Goal: Check status: Check status

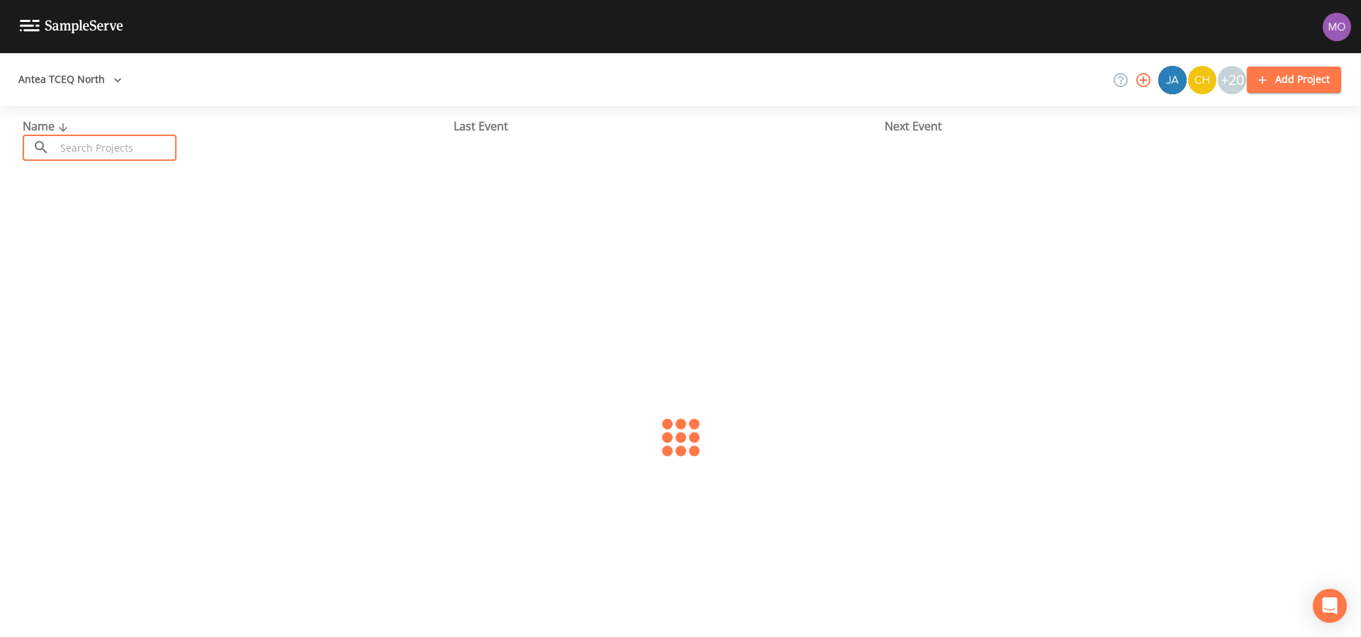
click at [125, 157] on input "text" at bounding box center [115, 148] width 121 height 26
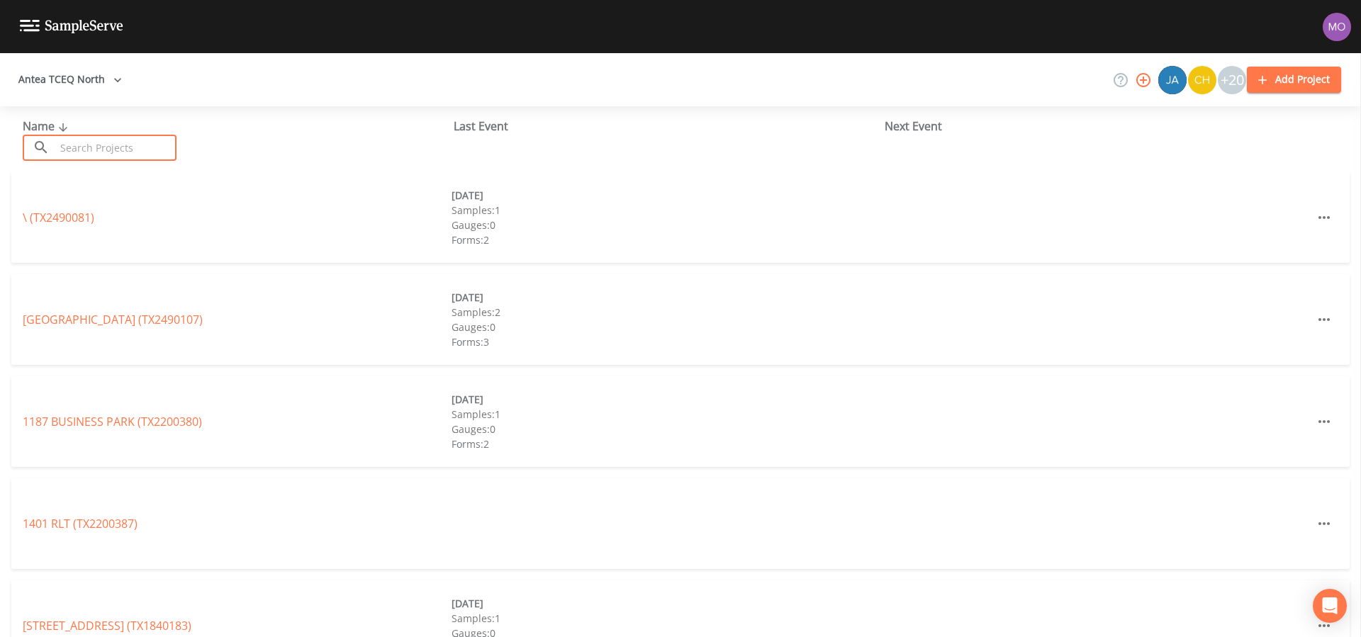
paste input "TX0320001"
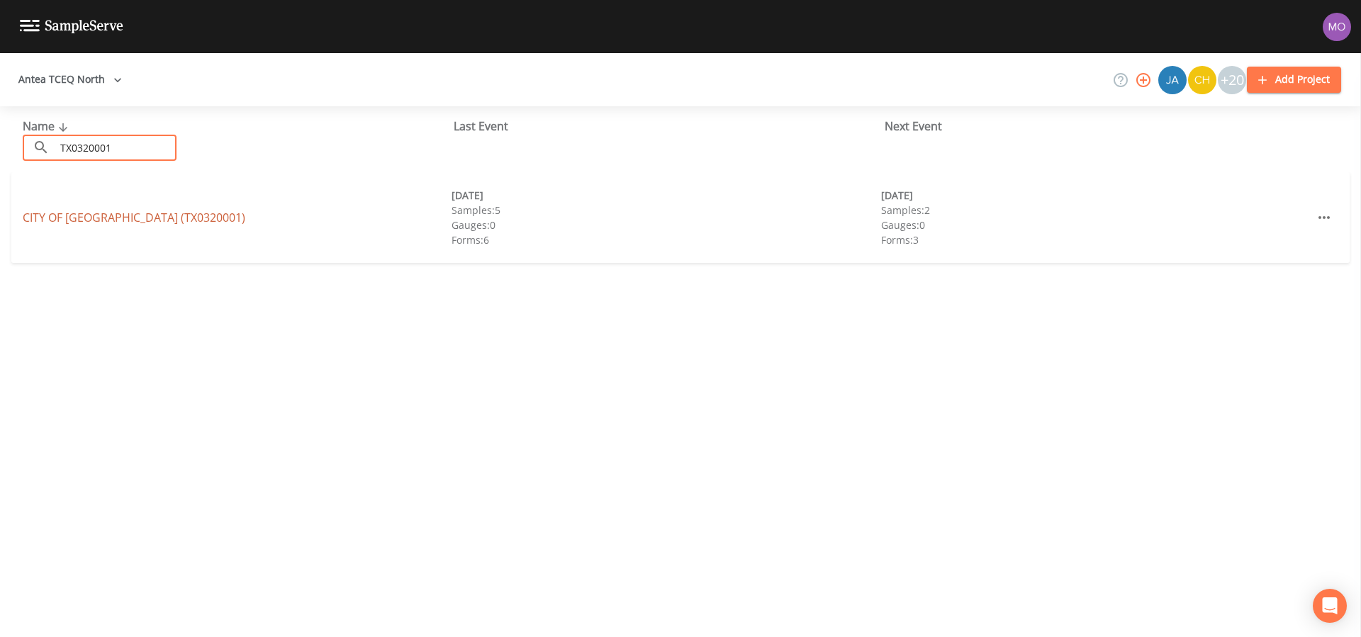
type input "TX0320001"
click at [130, 215] on link "CITY OF [GEOGRAPHIC_DATA] (TX0320001)" at bounding box center [134, 218] width 223 height 16
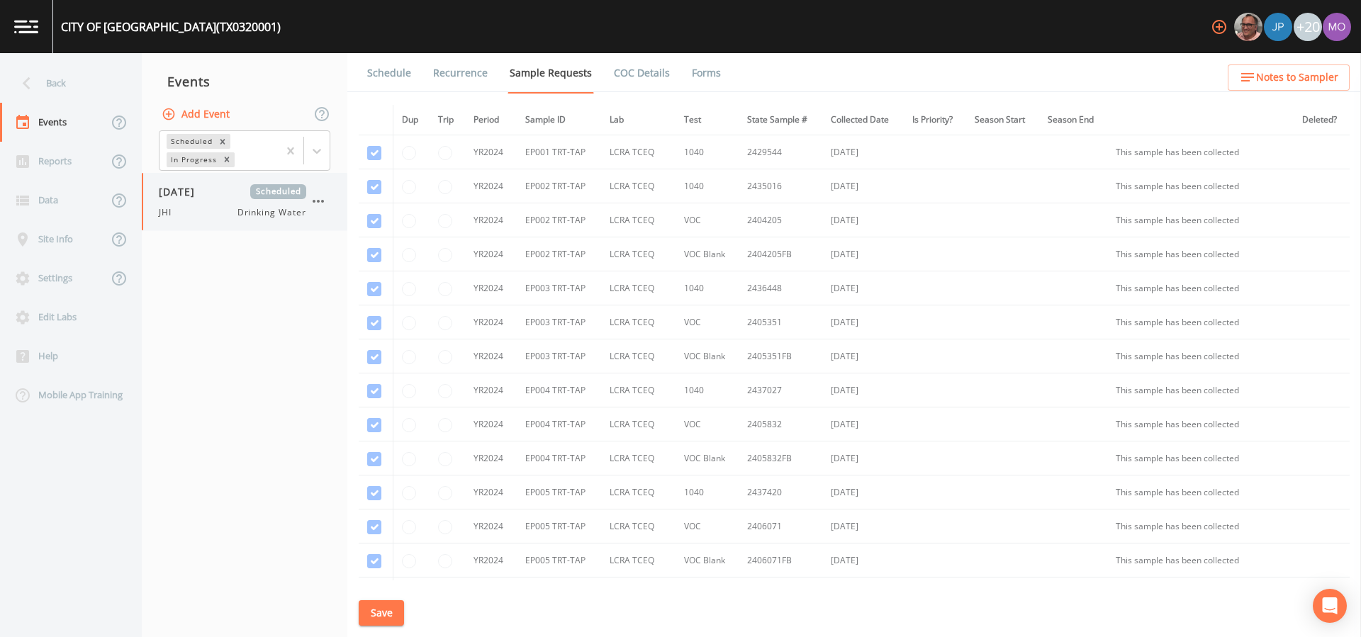
click at [221, 212] on div "JHI Drinking Water" at bounding box center [232, 212] width 147 height 13
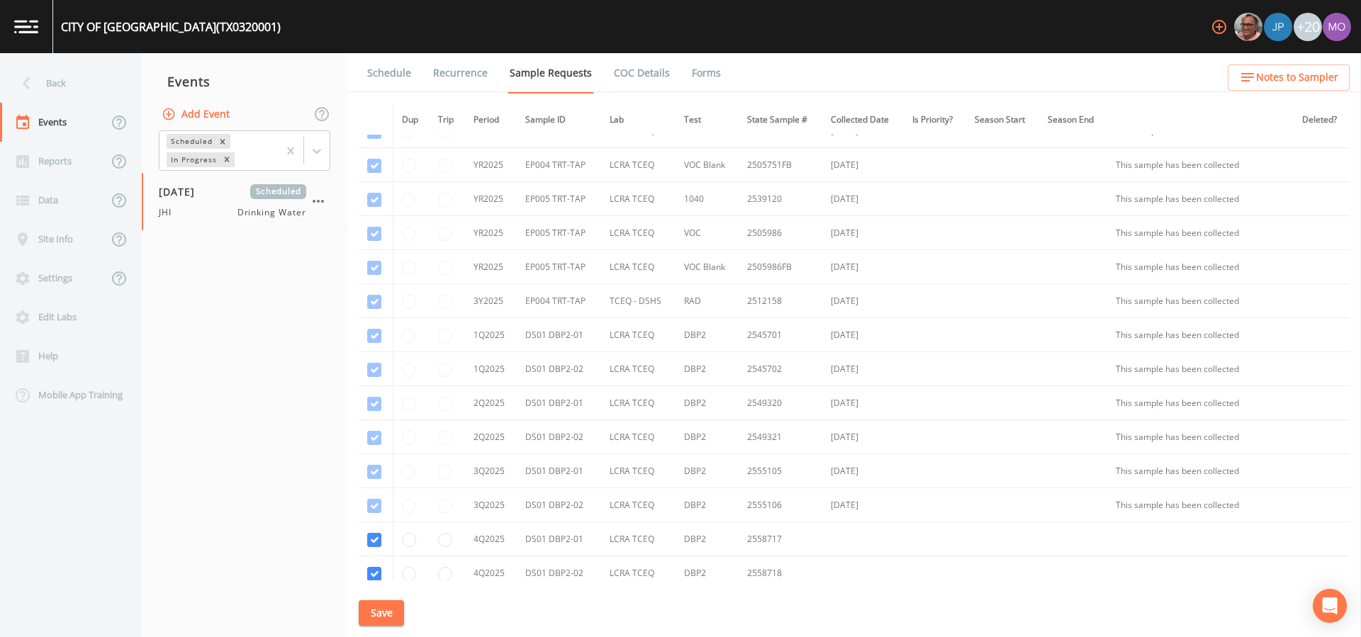
scroll to position [1267, 0]
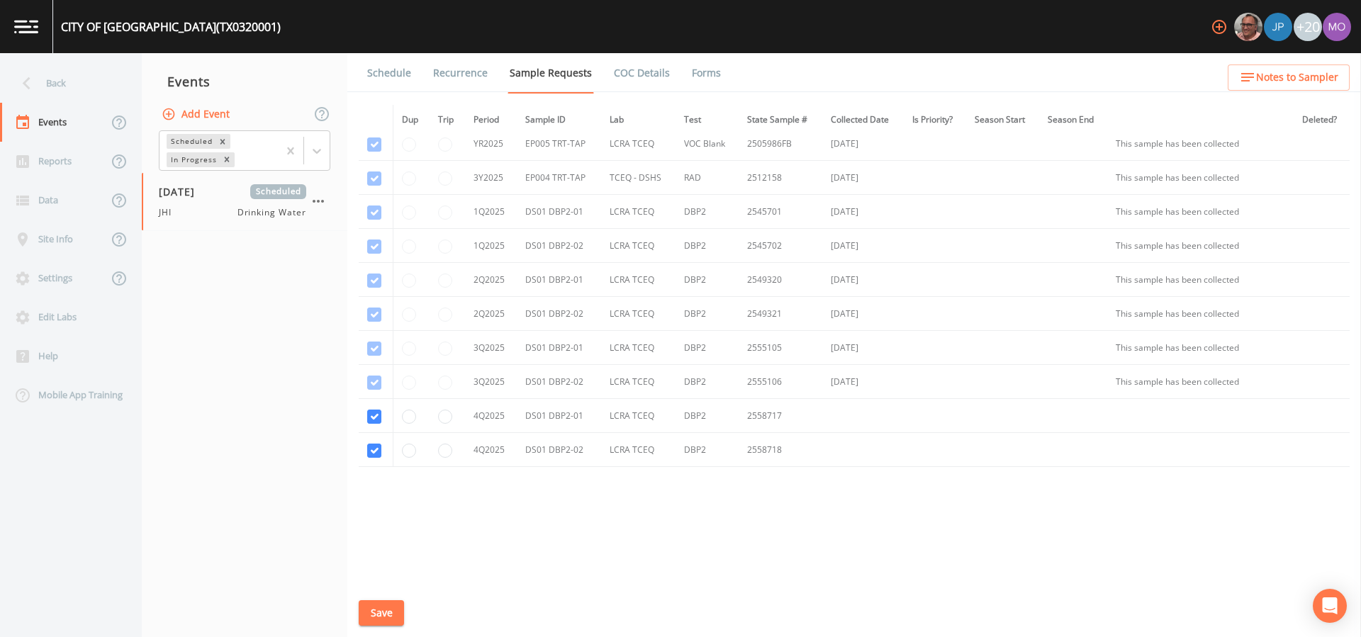
click at [395, 77] on link "Schedule" at bounding box center [389, 73] width 48 height 40
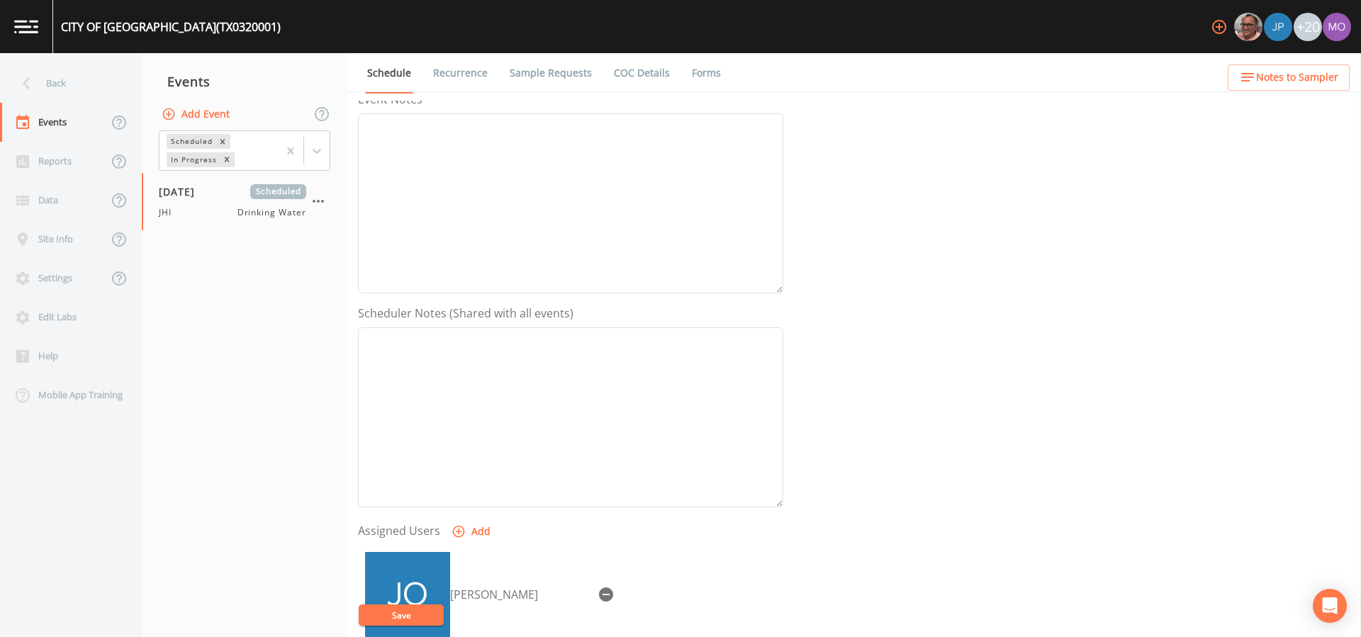
scroll to position [363, 0]
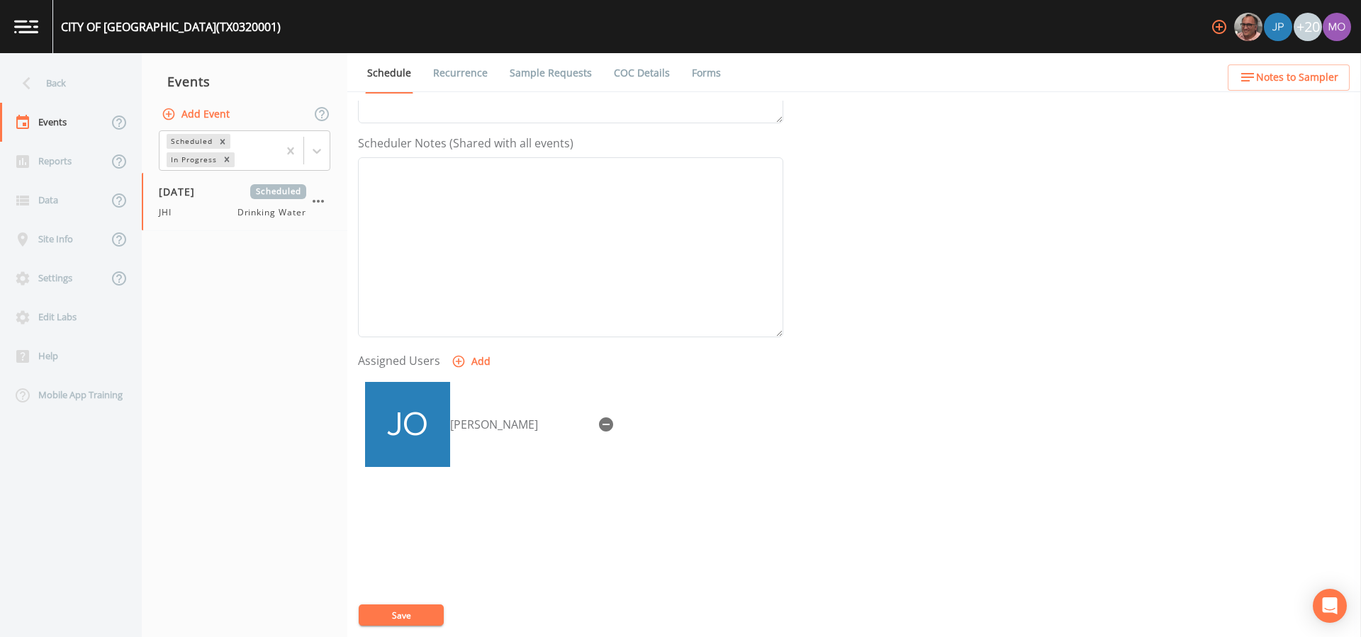
click at [536, 74] on link "Sample Requests" at bounding box center [550, 73] width 86 height 40
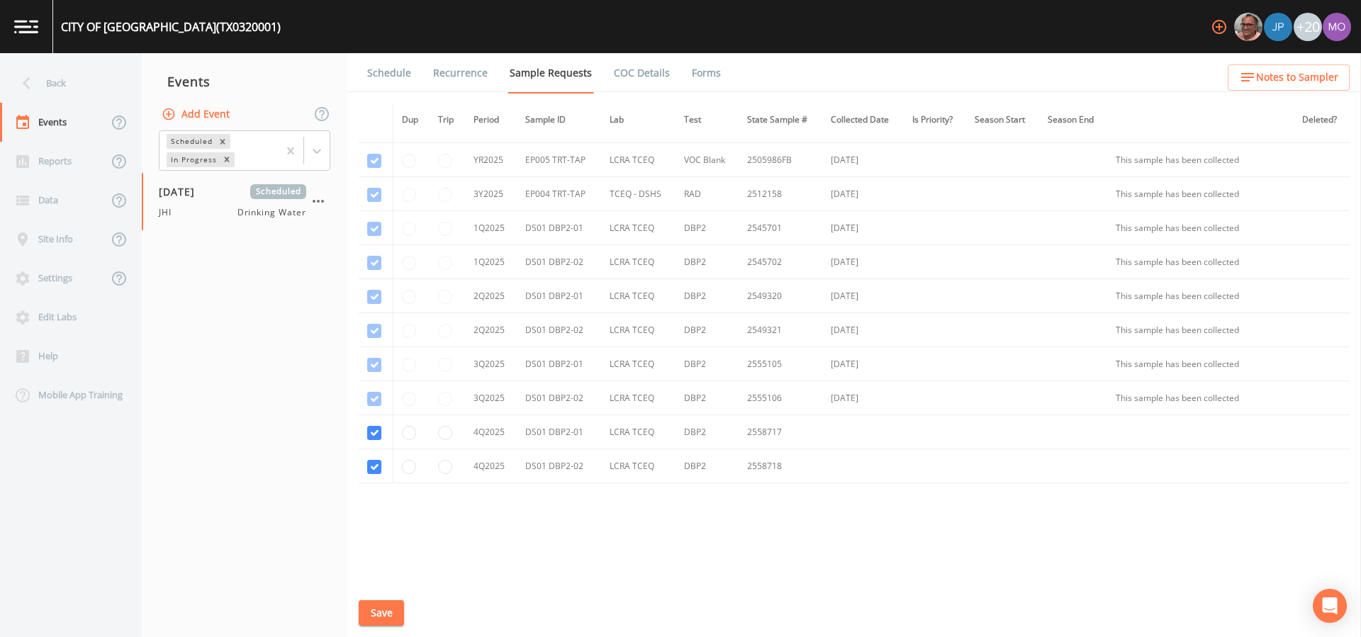
scroll to position [1267, 0]
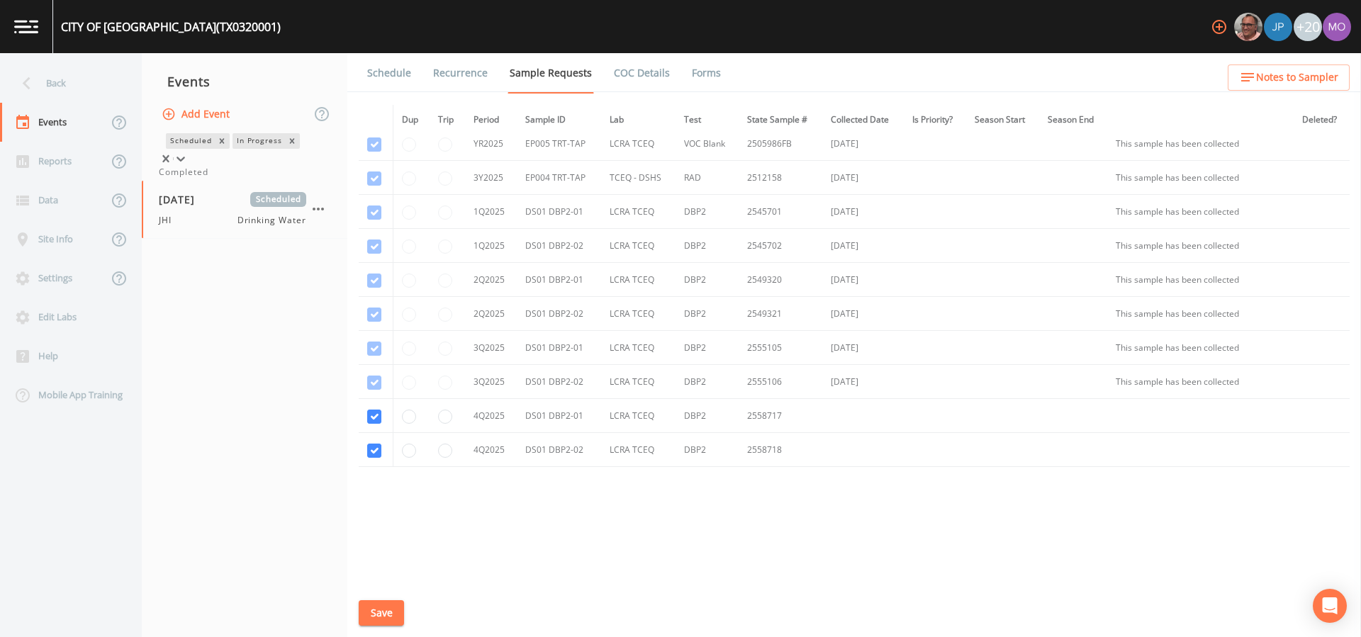
click at [232, 148] on div "In Progress" at bounding box center [258, 140] width 52 height 15
click at [203, 179] on div "Completed" at bounding box center [244, 172] width 171 height 13
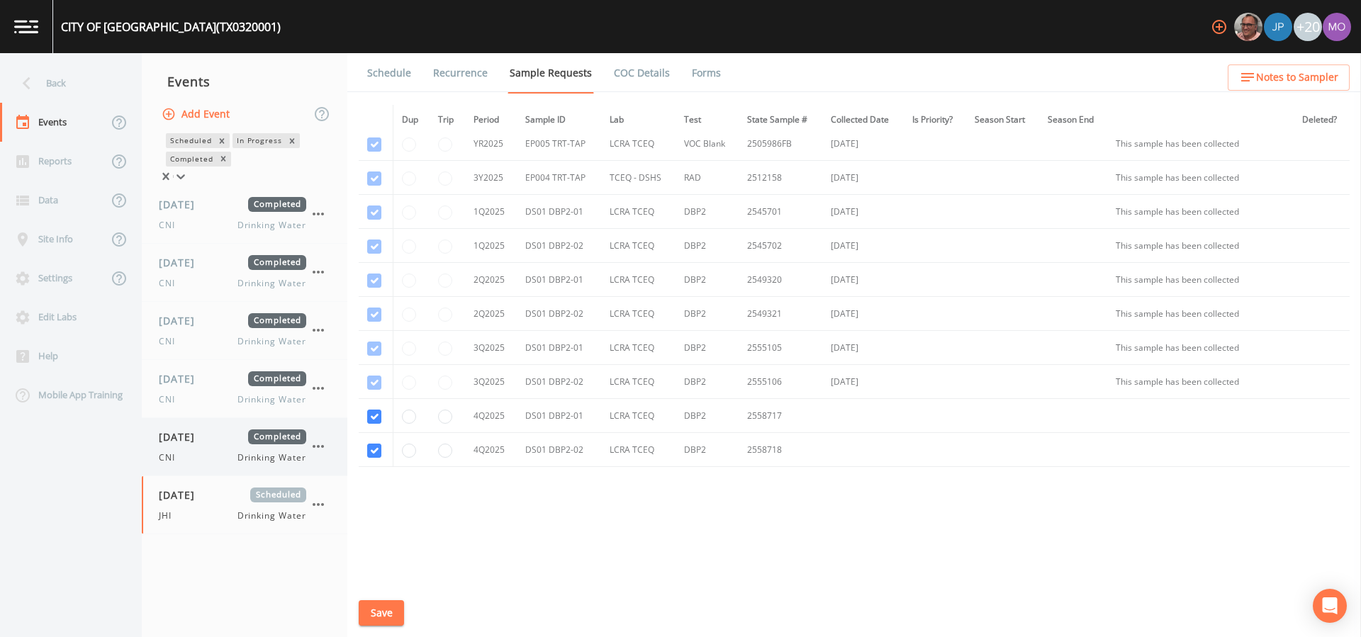
click at [200, 457] on div "CNI Drinking Water" at bounding box center [232, 457] width 147 height 13
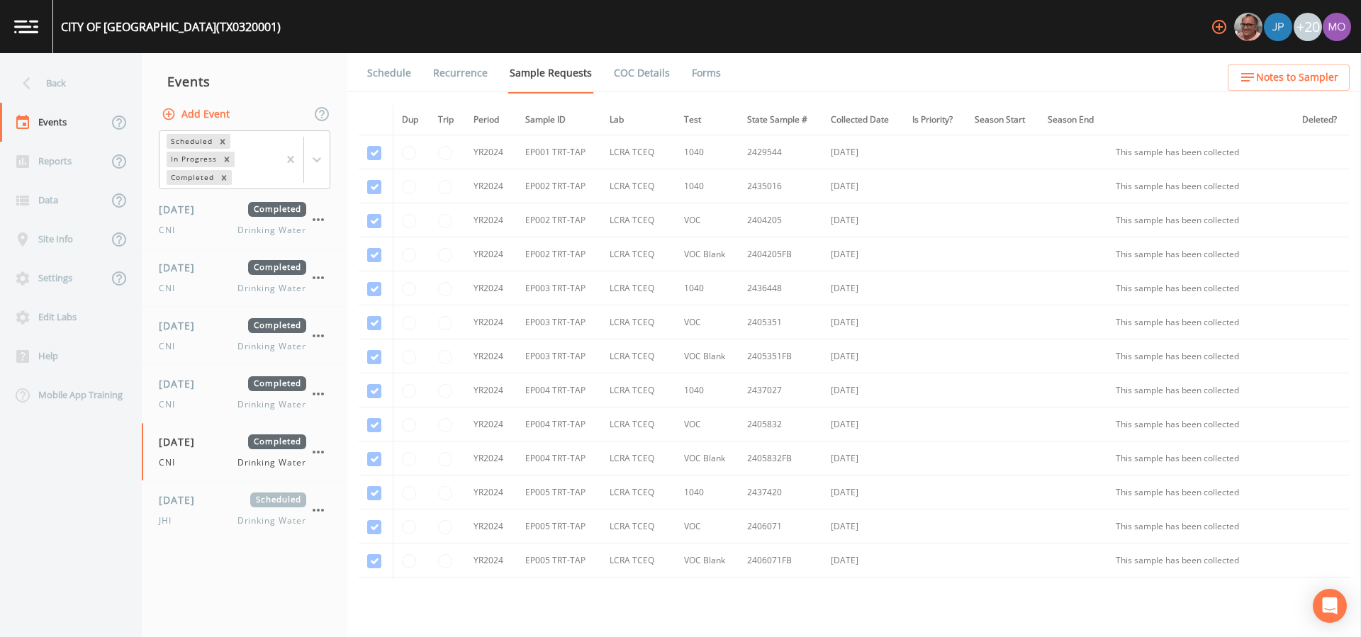
click at [700, 79] on link "Forms" at bounding box center [705, 73] width 33 height 40
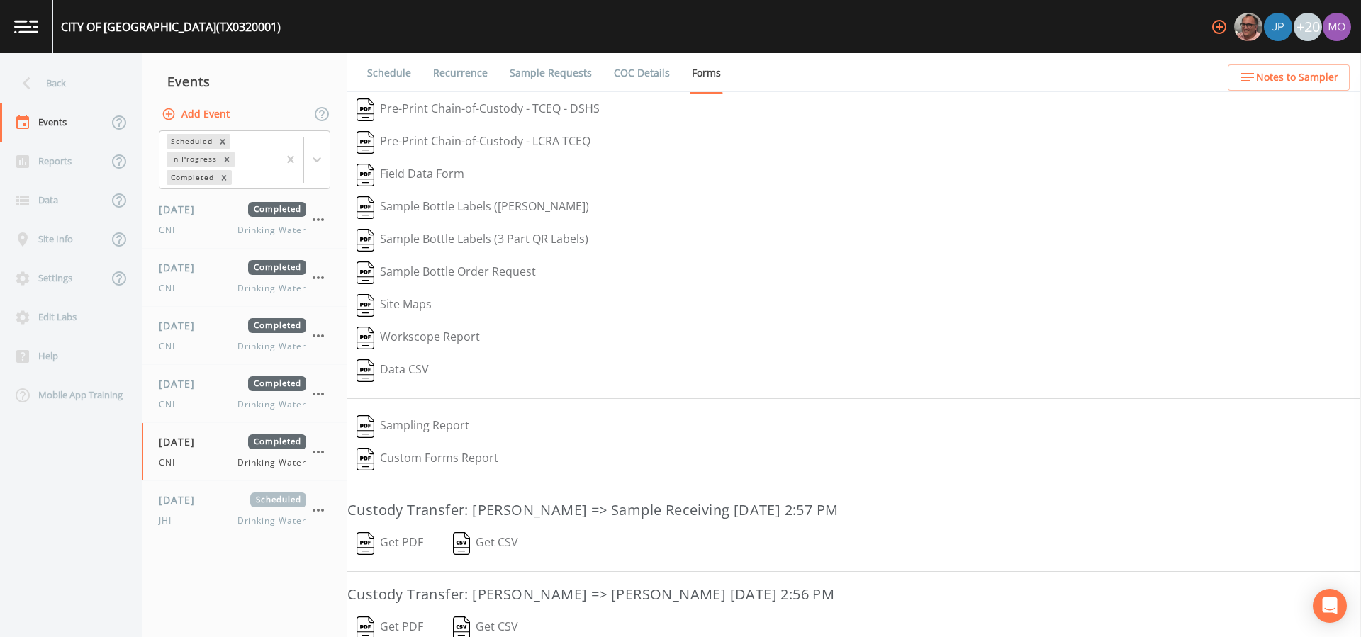
scroll to position [130, 0]
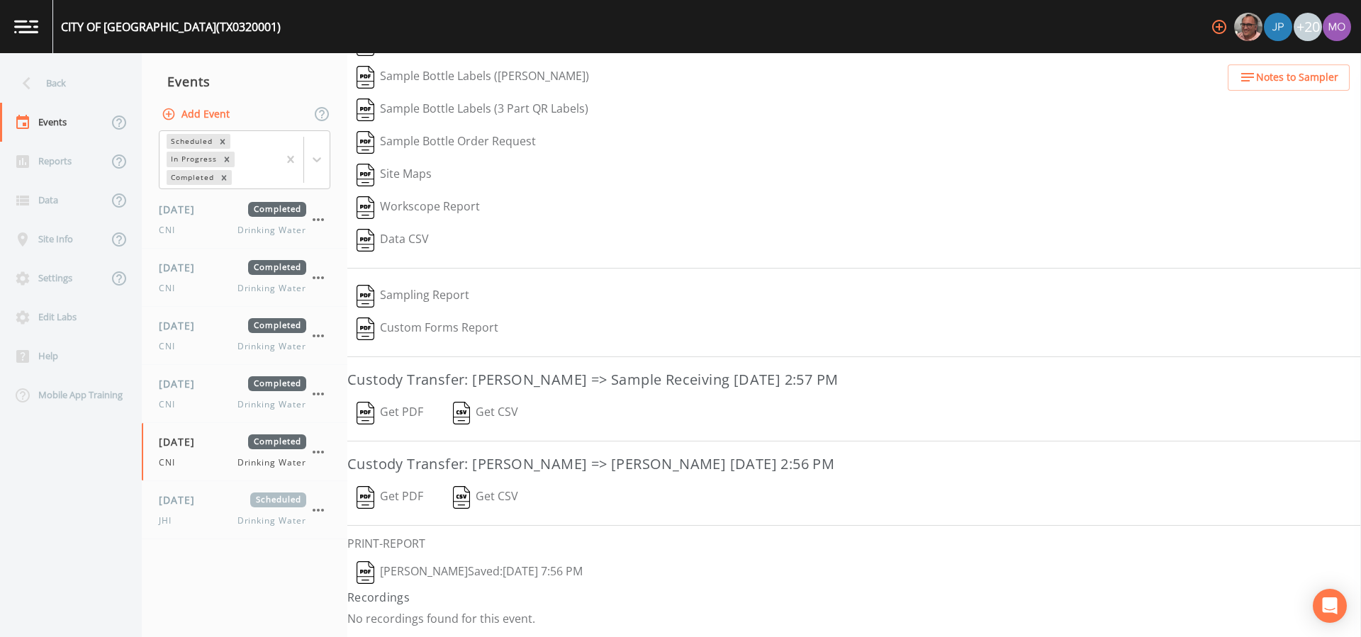
click at [367, 573] on img "button" at bounding box center [365, 572] width 18 height 23
click at [197, 517] on div "JHI Drinking Water" at bounding box center [232, 520] width 147 height 13
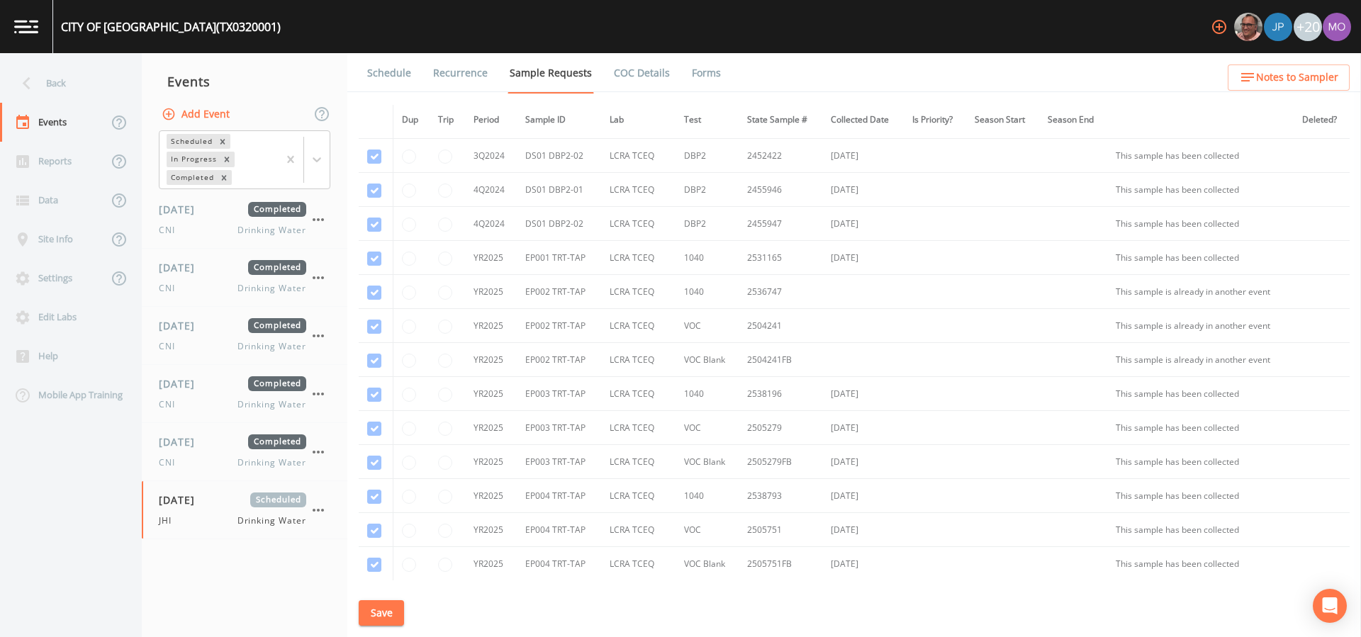
scroll to position [749, 0]
click at [169, 514] on span "JHI" at bounding box center [169, 520] width 21 height 13
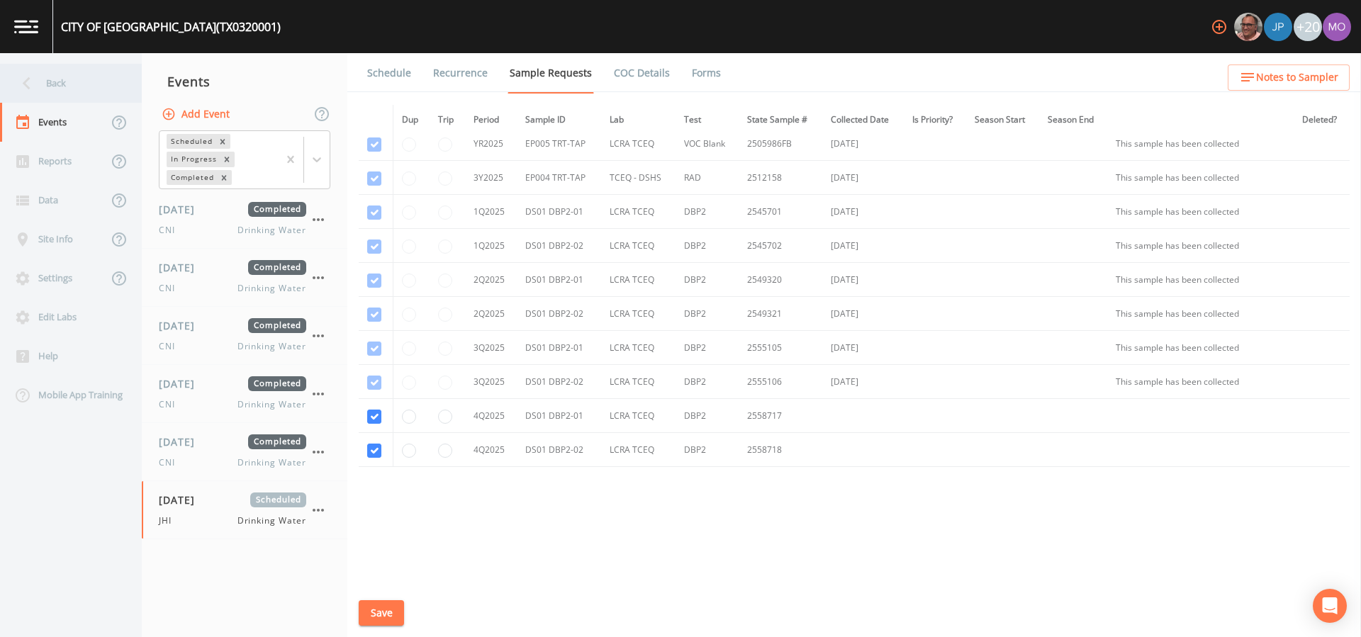
click at [87, 89] on div "Back" at bounding box center [64, 83] width 128 height 39
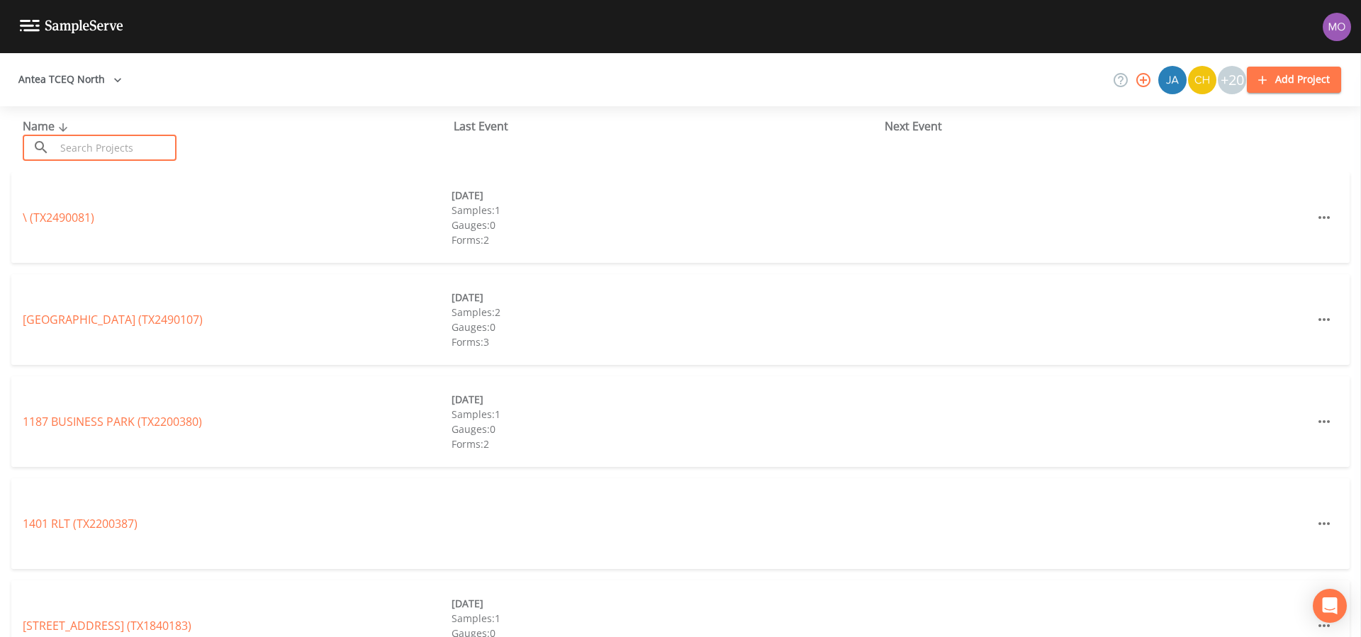
click at [116, 145] on input "text" at bounding box center [115, 148] width 121 height 26
paste input "TX0320019"
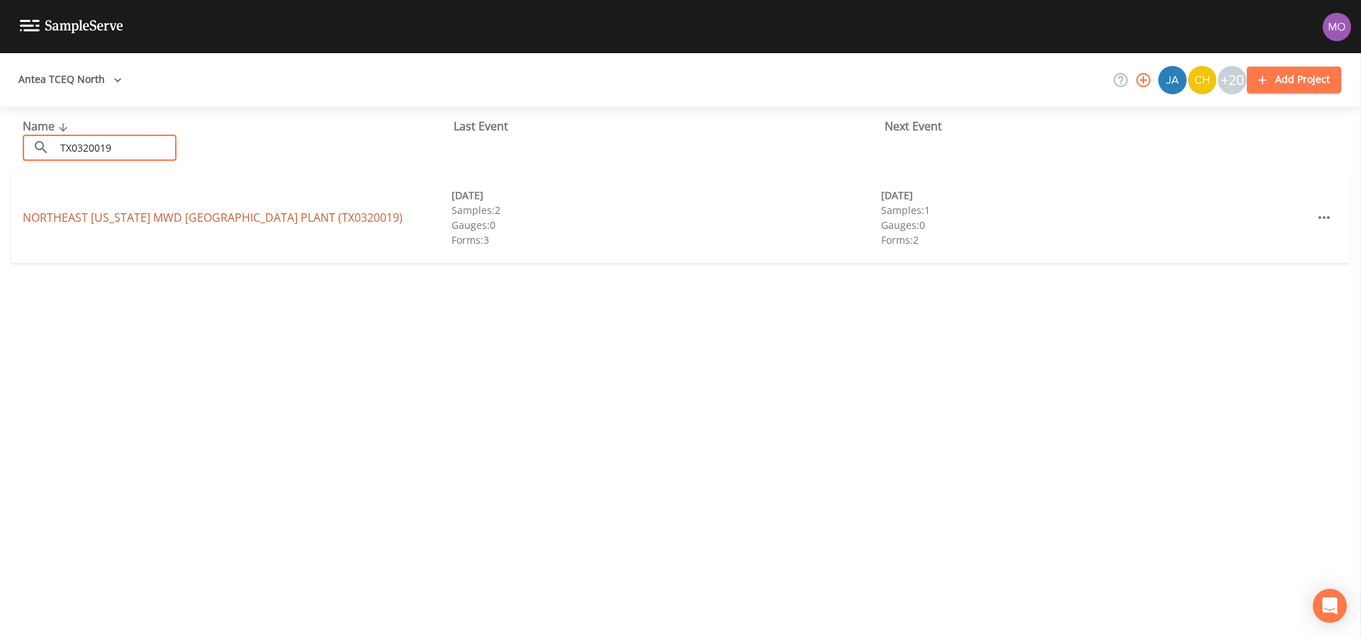
type input "TX0320019"
click at [132, 220] on link "NORTHEAST [US_STATE] MWD [GEOGRAPHIC_DATA] PLANT (TX0320019)" at bounding box center [213, 218] width 380 height 16
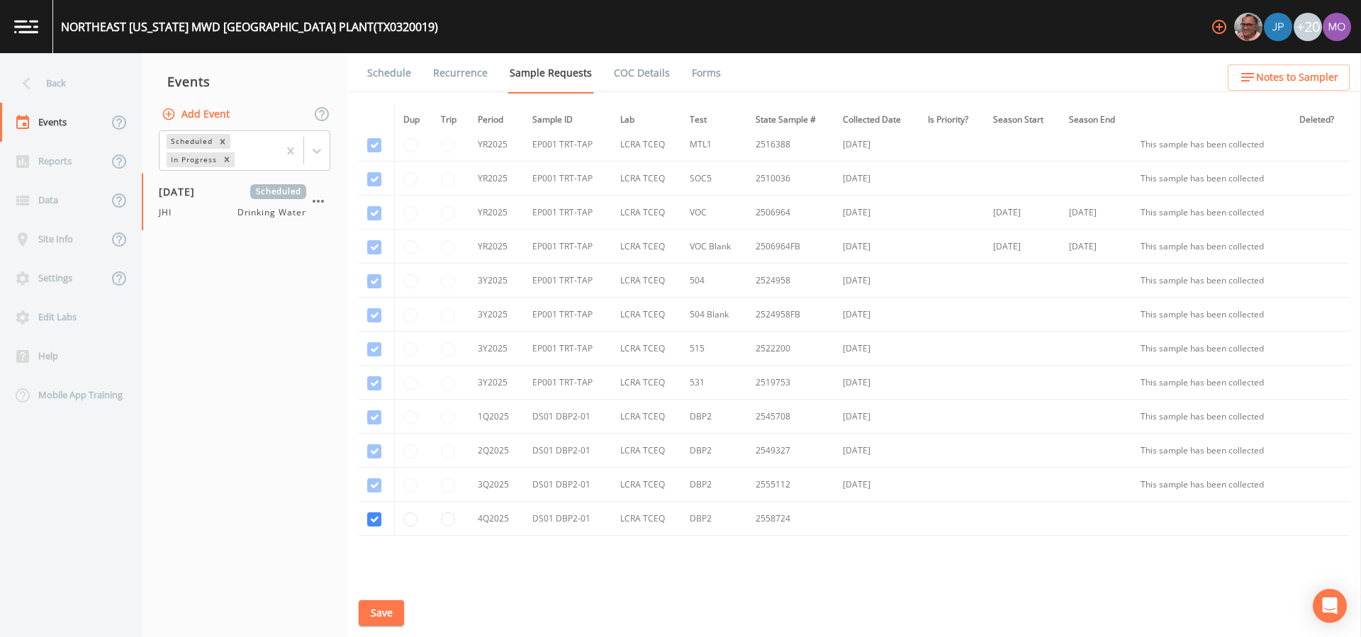
scroll to position [553, 0]
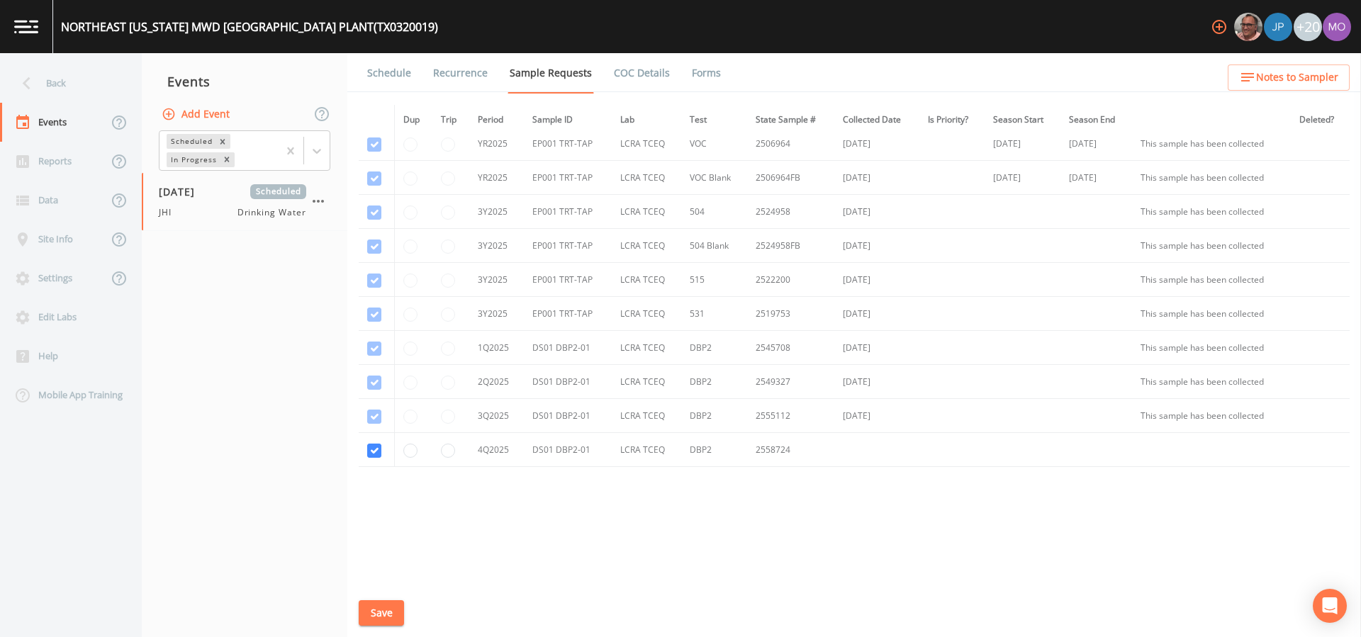
click at [399, 72] on link "Schedule" at bounding box center [389, 73] width 48 height 40
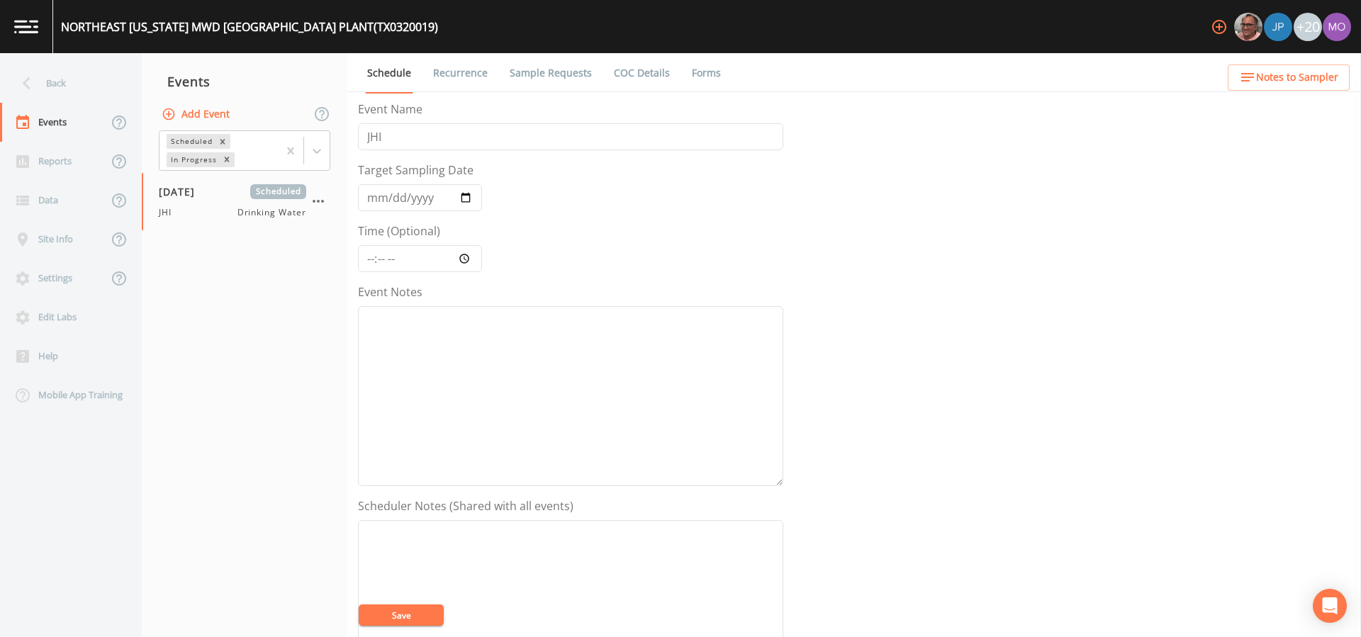
scroll to position [363, 0]
